Goal: Information Seeking & Learning: Learn about a topic

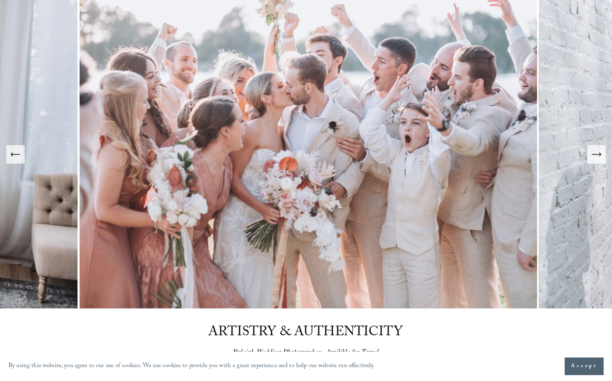
scroll to position [68, 0]
click at [593, 161] on div "Next Slide" at bounding box center [597, 155] width 12 height 12
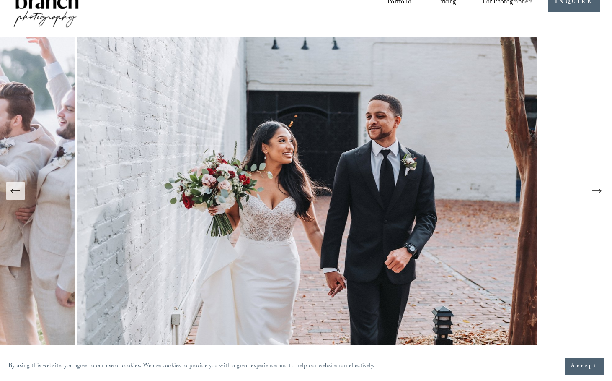
scroll to position [28, 0]
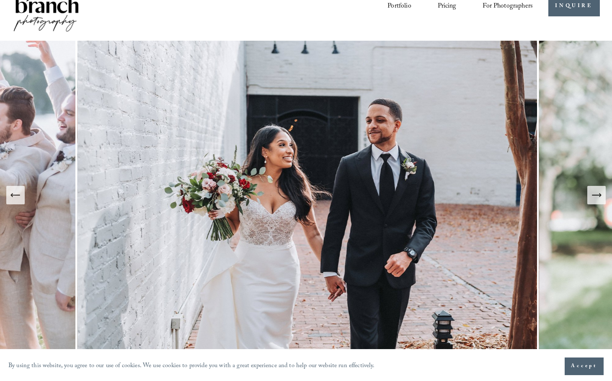
click at [594, 197] on icon "Next Slide" at bounding box center [597, 195] width 12 height 12
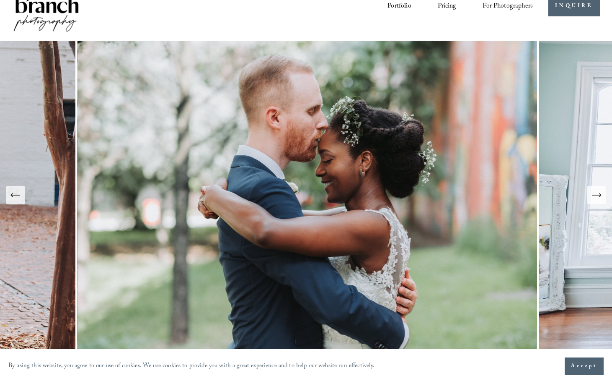
click at [594, 197] on icon "Next Slide" at bounding box center [597, 195] width 12 height 12
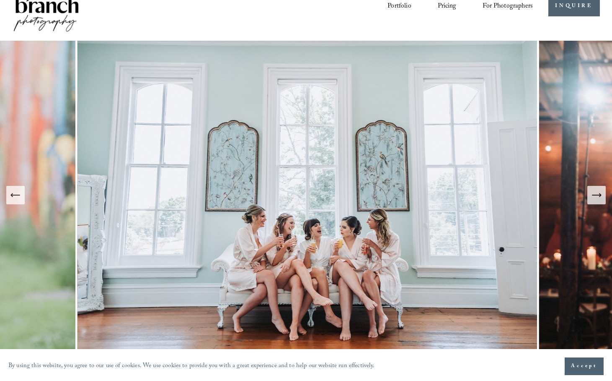
click at [594, 197] on icon "Next Slide" at bounding box center [597, 195] width 12 height 12
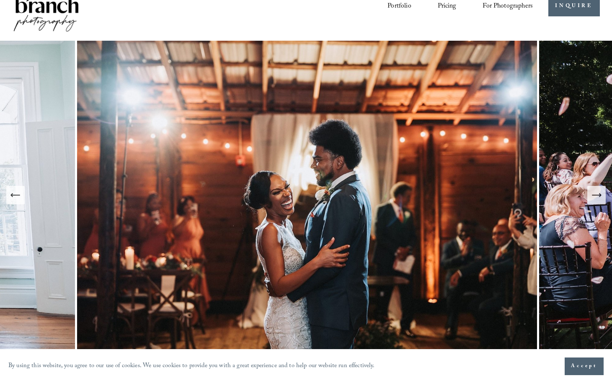
click at [594, 197] on icon "Next Slide" at bounding box center [597, 195] width 12 height 12
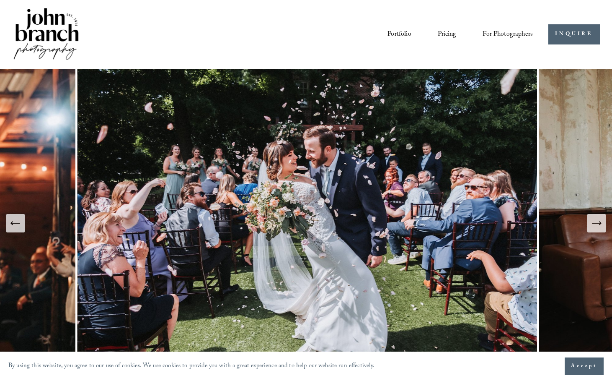
scroll to position [0, 0]
click at [449, 35] on link "Pricing" at bounding box center [447, 34] width 19 height 14
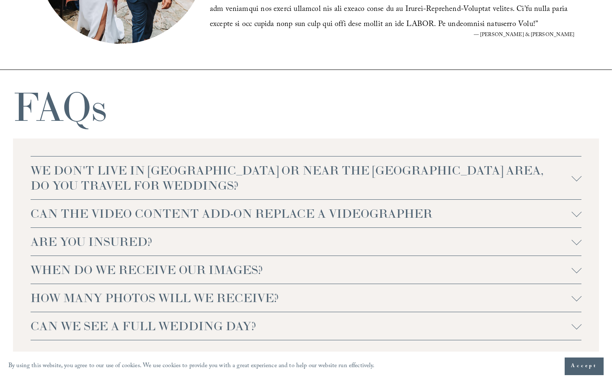
scroll to position [1678, 0]
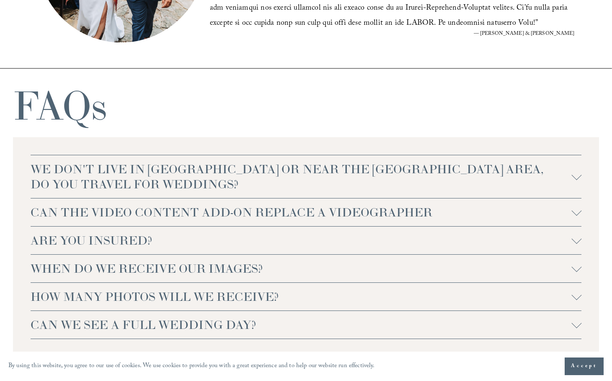
click at [484, 183] on span "WE DON'T LIVE IN NC OR NEAR THE RALEIGH AREA, DO YOU TRAVEL FOR WEDDINGS?" at bounding box center [301, 176] width 541 height 30
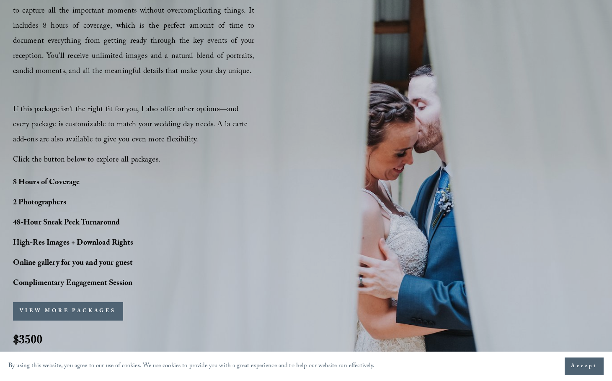
scroll to position [520, 0]
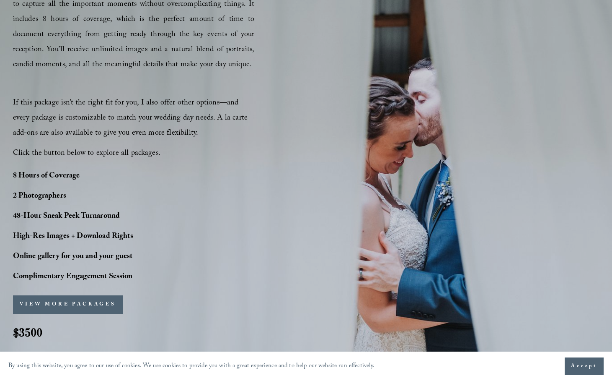
click at [51, 309] on button "VIEW MORE PACKAGES" at bounding box center [68, 304] width 110 height 18
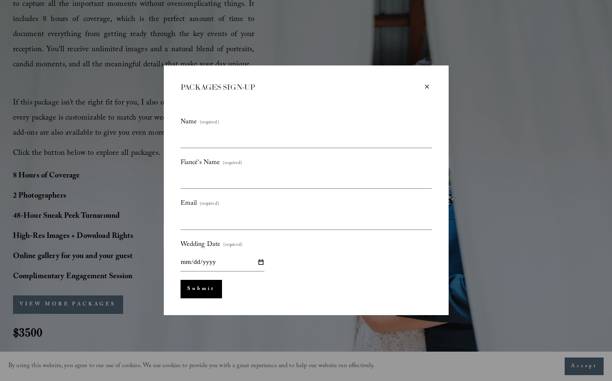
click at [429, 85] on div "×" at bounding box center [427, 86] width 9 height 9
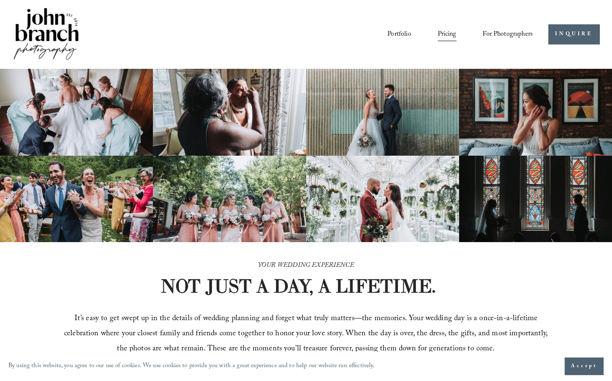
scroll to position [0, 0]
click at [399, 30] on link "Portfolio" at bounding box center [399, 34] width 23 height 14
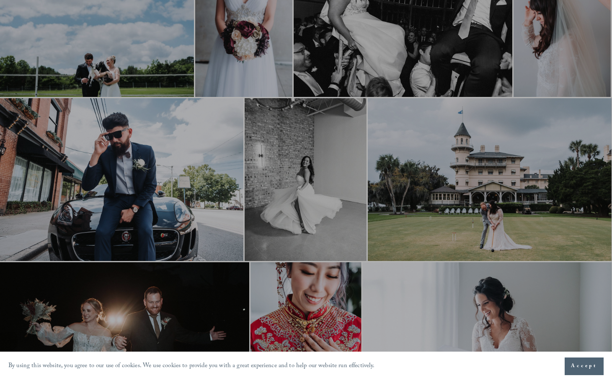
scroll to position [921, 0]
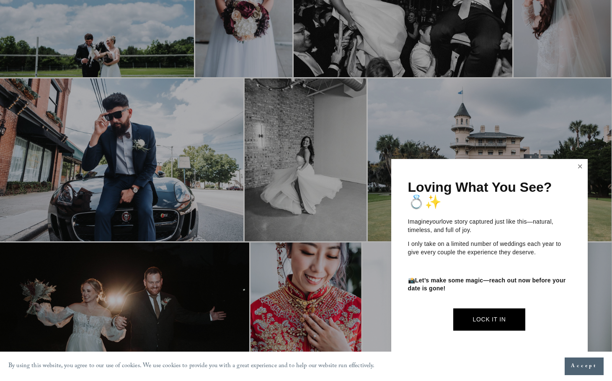
click at [577, 171] on link "Close" at bounding box center [580, 166] width 13 height 13
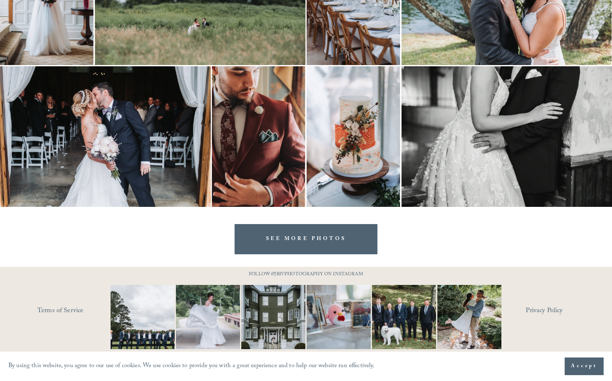
scroll to position [2347, 0]
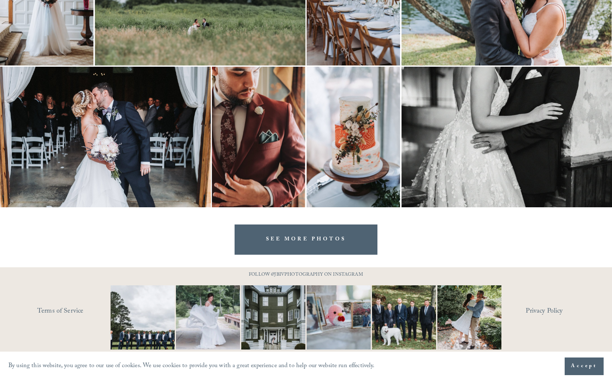
click at [352, 240] on link "SEE MORE PHOTOS" at bounding box center [306, 239] width 143 height 30
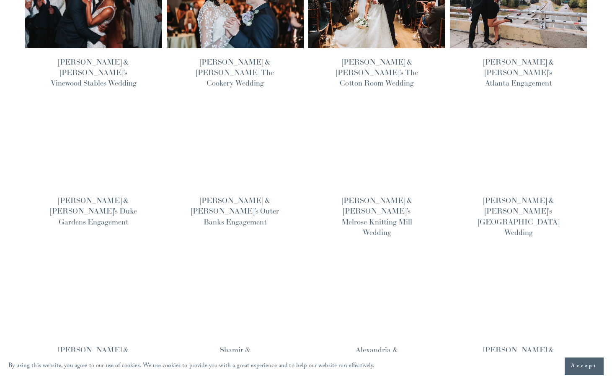
scroll to position [441, 0]
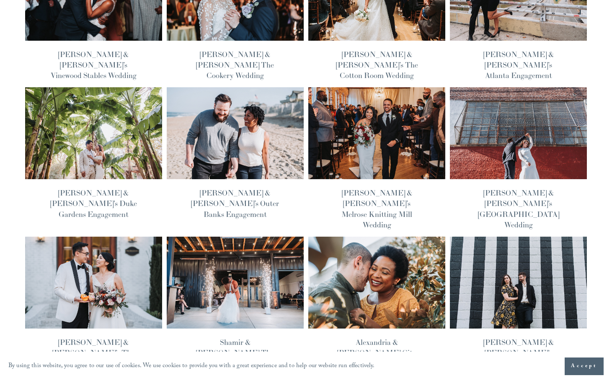
click at [85, 337] on link "[PERSON_NAME] & [PERSON_NAME]’s The Bradford Wedding" at bounding box center [93, 352] width 82 height 31
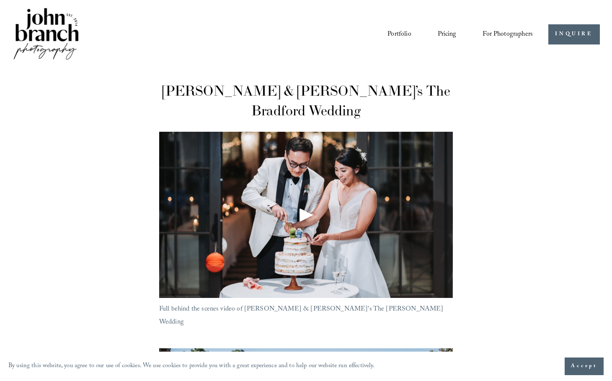
click at [448, 32] on link "Pricing" at bounding box center [447, 34] width 19 height 14
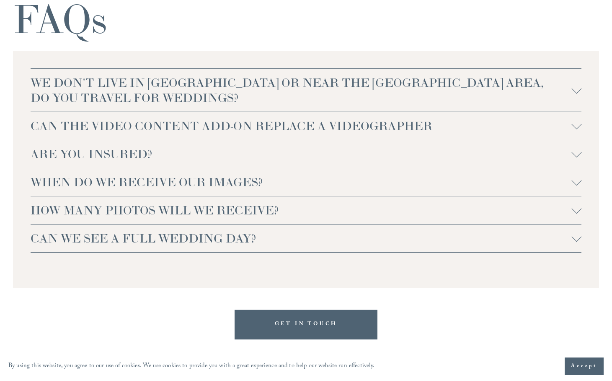
scroll to position [1784, 0]
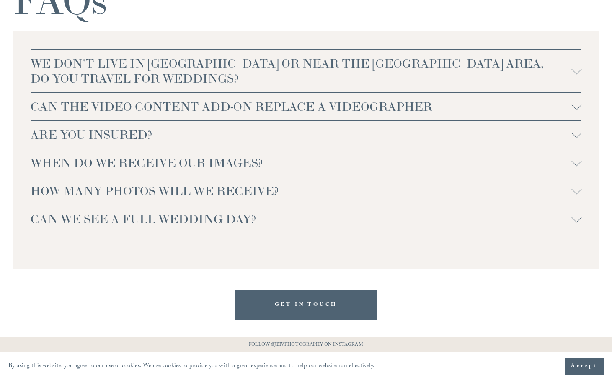
click at [201, 219] on span "CAN WE SEE A FULL WEDDING DAY?" at bounding box center [301, 218] width 541 height 15
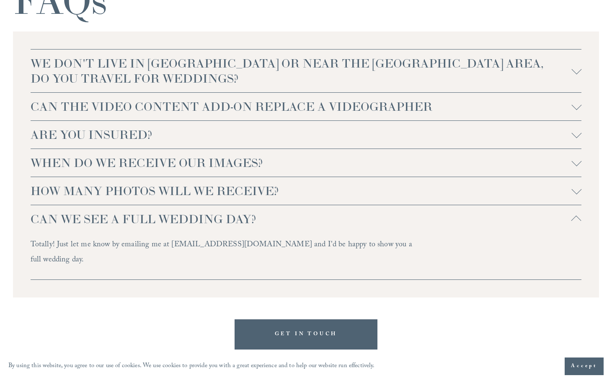
click at [201, 219] on span "CAN WE SEE A FULL WEDDING DAY?" at bounding box center [301, 218] width 541 height 15
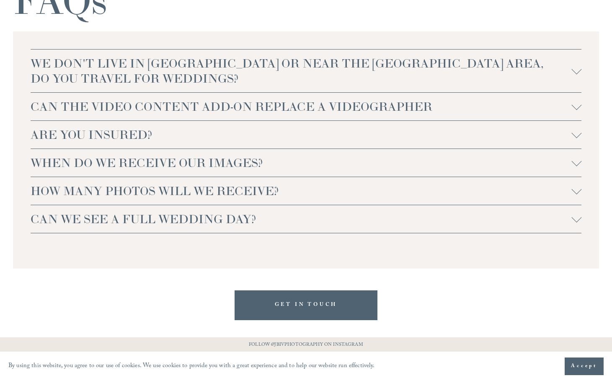
click at [210, 165] on span "WHEN DO WE RECEIVE OUR IMAGES?" at bounding box center [301, 162] width 541 height 15
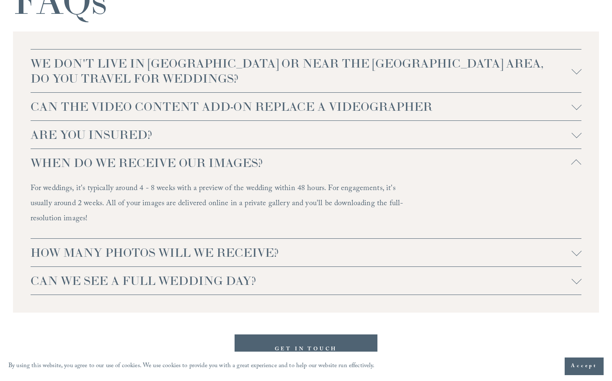
click at [208, 138] on span "ARE YOU INSURED?" at bounding box center [301, 134] width 541 height 15
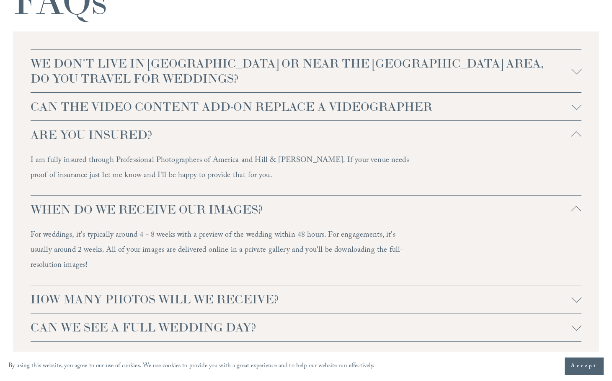
click at [227, 106] on span "CAN THE VIDEO CONTENT ADD-ON REPLACE A VIDEOGRAPHER" at bounding box center [301, 106] width 541 height 15
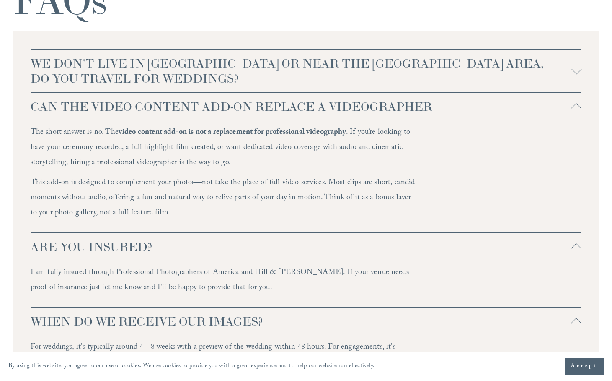
click at [249, 67] on span "WE DON'T LIVE IN NC OR NEAR THE RALEIGH AREA, DO YOU TRAVEL FOR WEDDINGS?" at bounding box center [301, 71] width 541 height 30
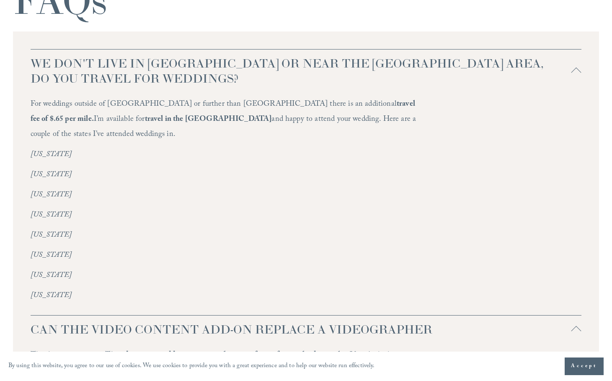
click at [249, 67] on span "WE DON'T LIVE IN NC OR NEAR THE RALEIGH AREA, DO YOU TRAVEL FOR WEDDINGS?" at bounding box center [301, 71] width 541 height 30
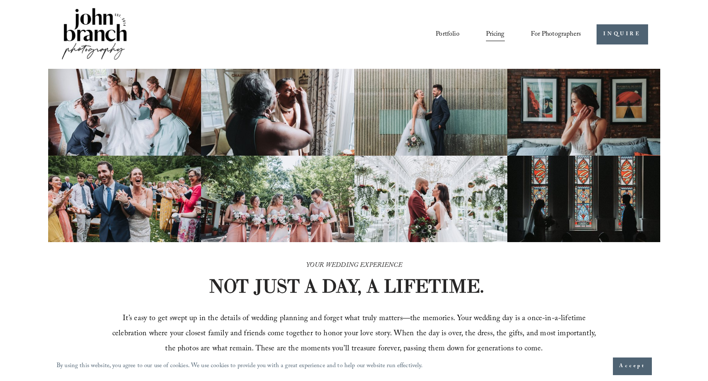
scroll to position [0, 0]
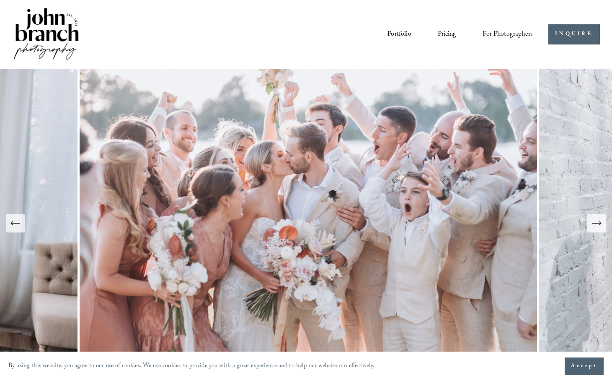
click at [402, 29] on link "Portfolio" at bounding box center [399, 34] width 23 height 14
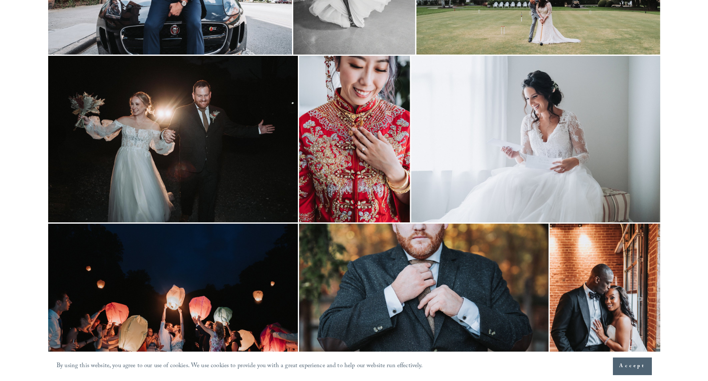
scroll to position [1096, 0]
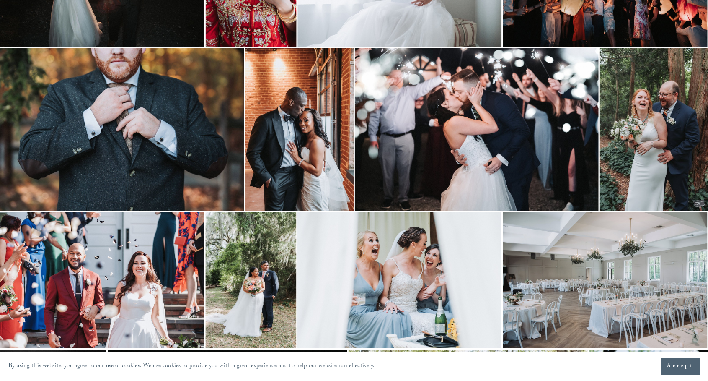
click at [612, 368] on span "Accept" at bounding box center [680, 366] width 26 height 8
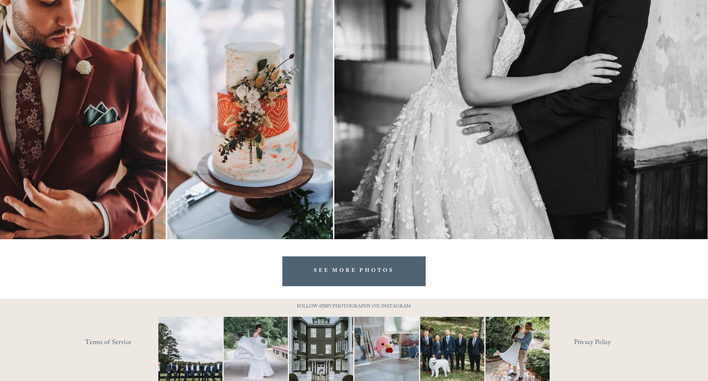
scroll to position [2084, 0]
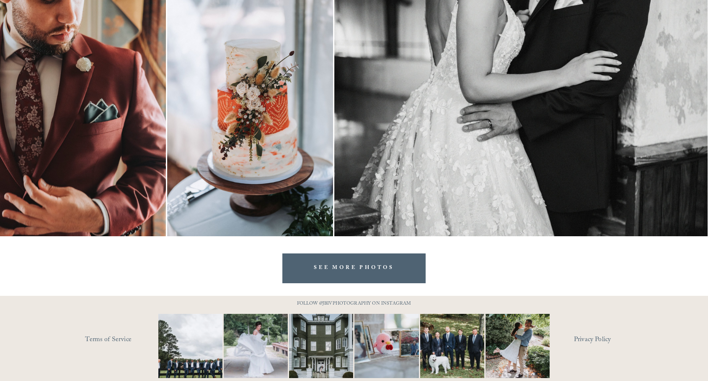
click at [386, 271] on link "SEE MORE PHOTOS" at bounding box center [353, 268] width 143 height 30
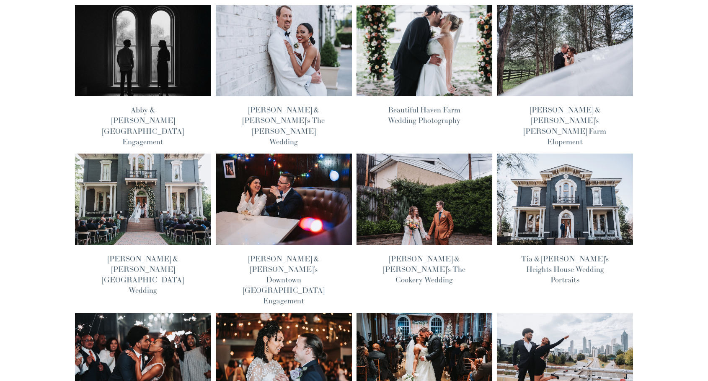
scroll to position [83, 0]
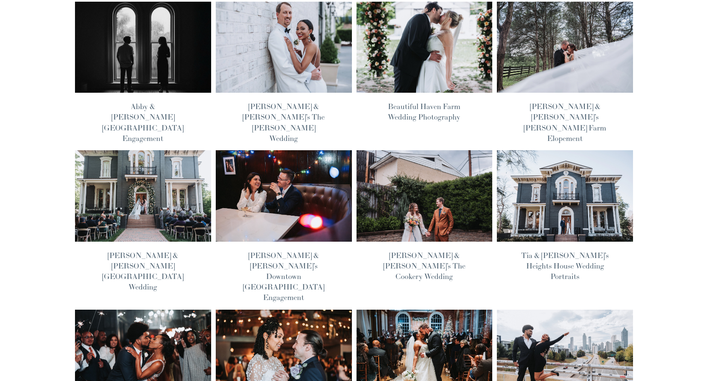
click at [438, 250] on link "[PERSON_NAME] & [PERSON_NAME]’s The Cookery Wedding" at bounding box center [424, 265] width 82 height 31
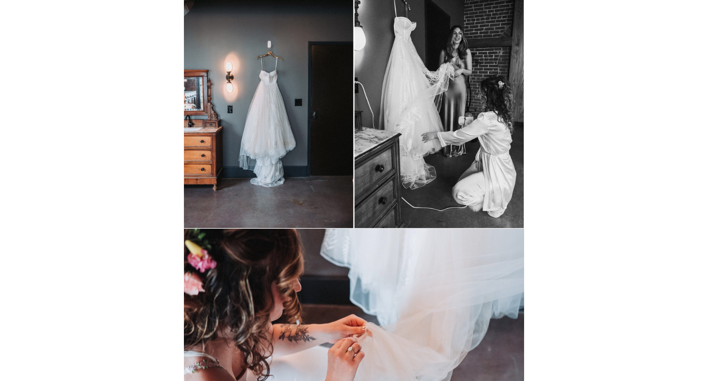
scroll to position [1684, 0]
